Goal: Task Accomplishment & Management: Manage account settings

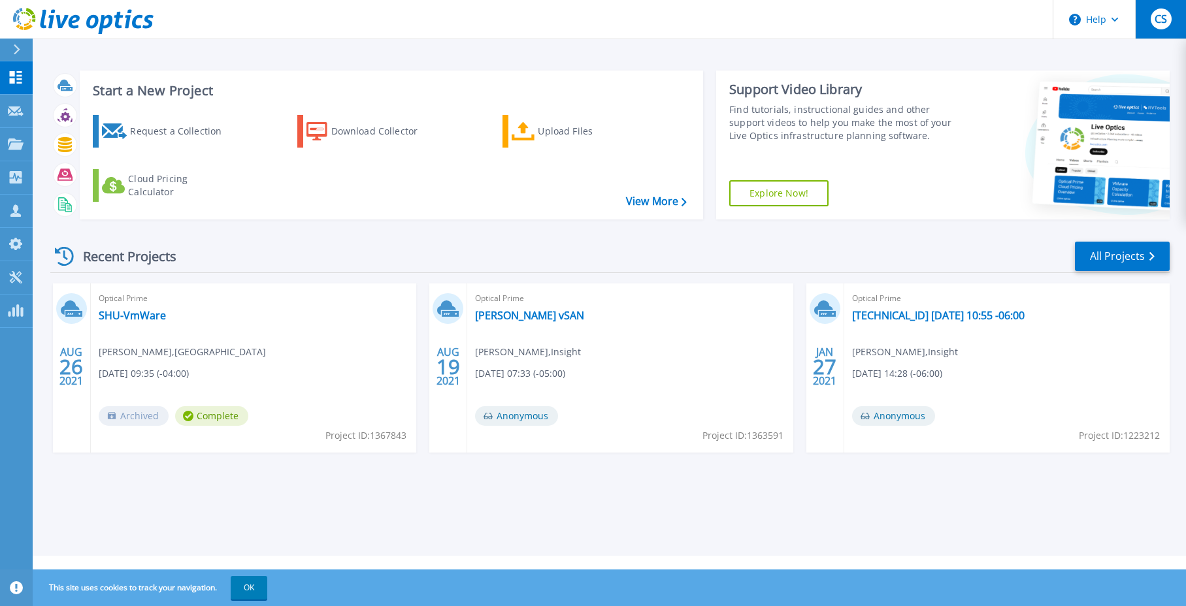
click at [1169, 20] on div "CS" at bounding box center [1160, 18] width 21 height 21
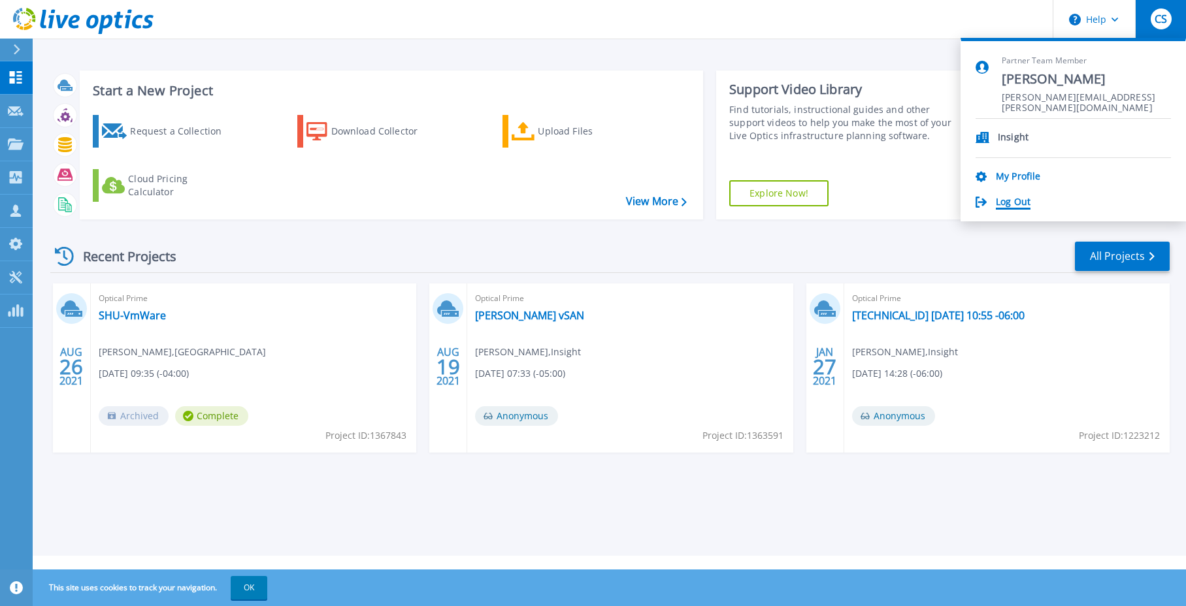
click at [1001, 203] on link "Log Out" at bounding box center [1013, 203] width 35 height 12
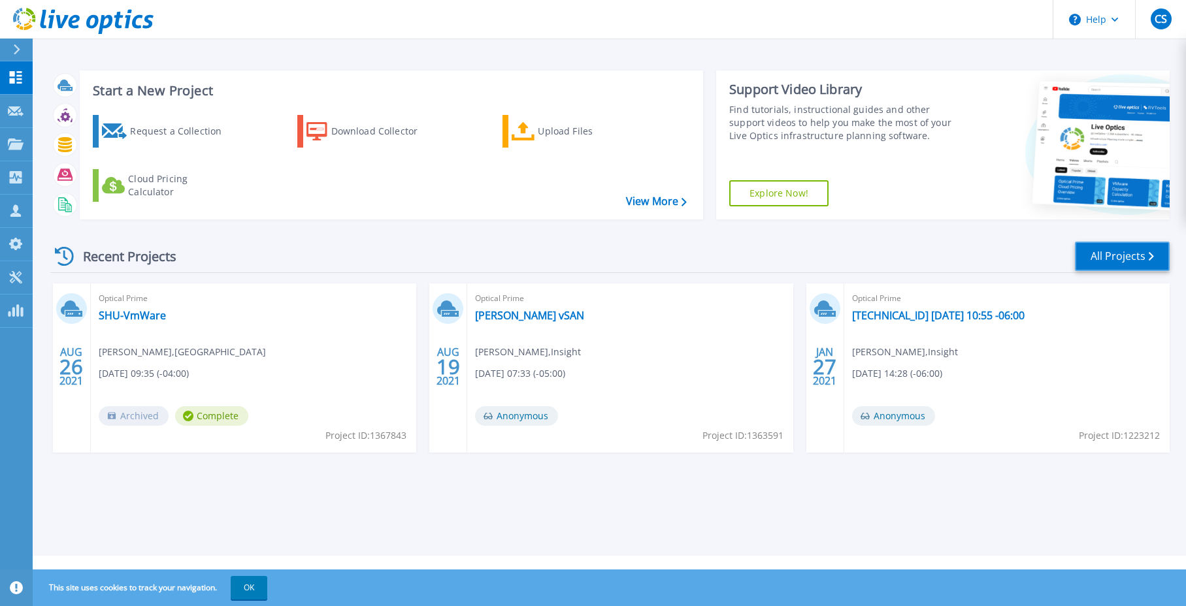
click at [1104, 257] on link "All Projects" at bounding box center [1122, 256] width 95 height 29
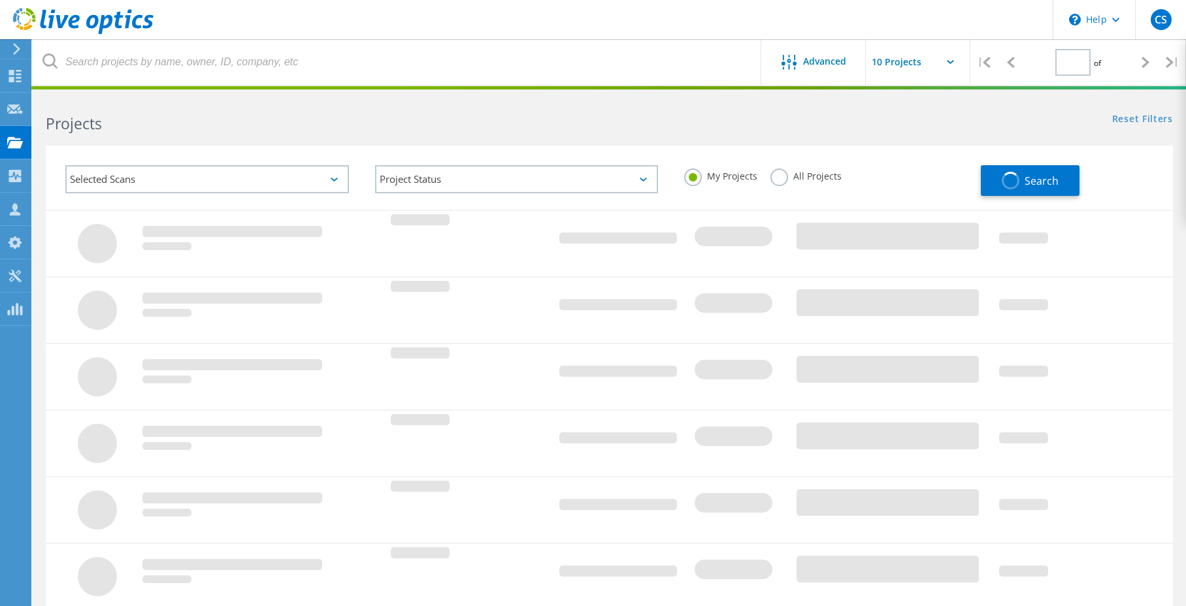
type input "1"
